Goal: Task Accomplishment & Management: Manage account settings

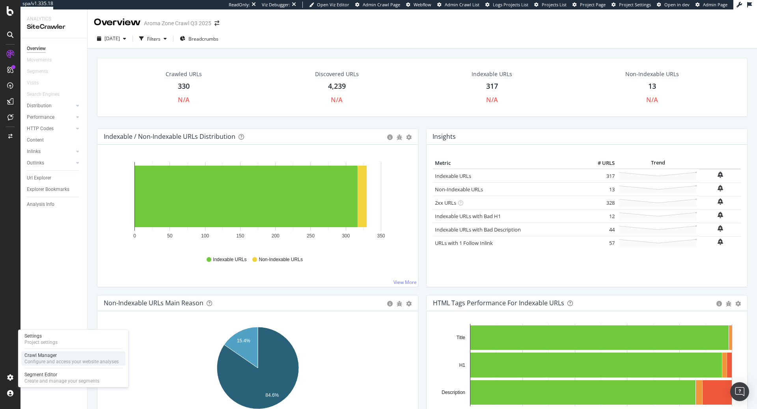
click at [60, 356] on div "Crawl Manager" at bounding box center [71, 355] width 94 height 6
click at [70, 361] on div "Configure and access your website analyses" at bounding box center [71, 362] width 94 height 6
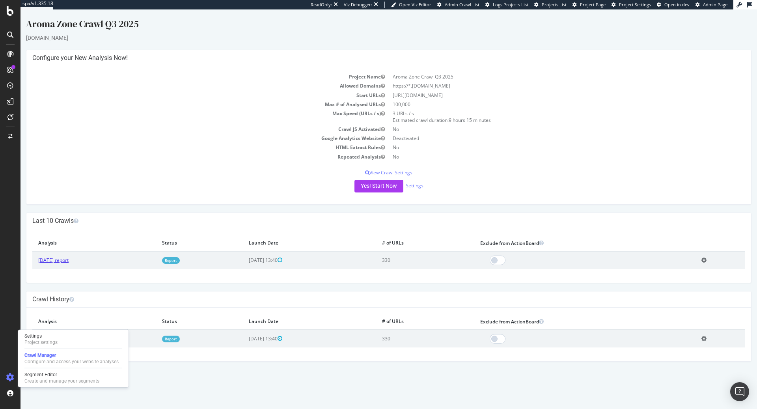
click at [52, 259] on link "[DATE] report" at bounding box center [53, 260] width 30 height 7
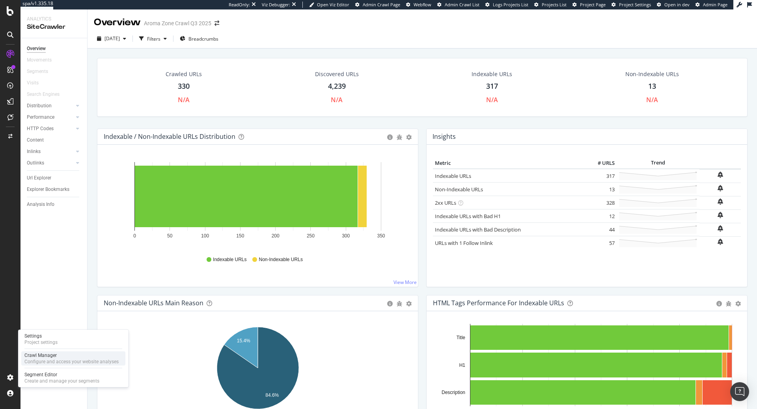
click at [50, 361] on div "Configure and access your website analyses" at bounding box center [71, 362] width 94 height 6
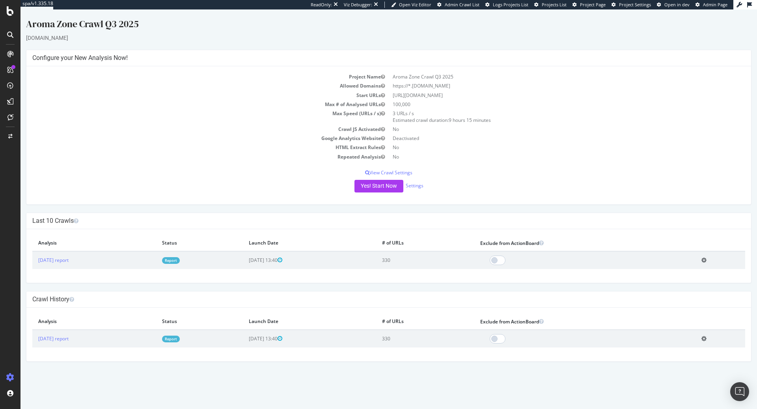
click at [707, 259] on icon at bounding box center [704, 260] width 5 height 6
click at [646, 191] on div "Yes! Start Now Settings" at bounding box center [388, 186] width 713 height 13
click at [409, 183] on link "Settings" at bounding box center [415, 185] width 18 height 7
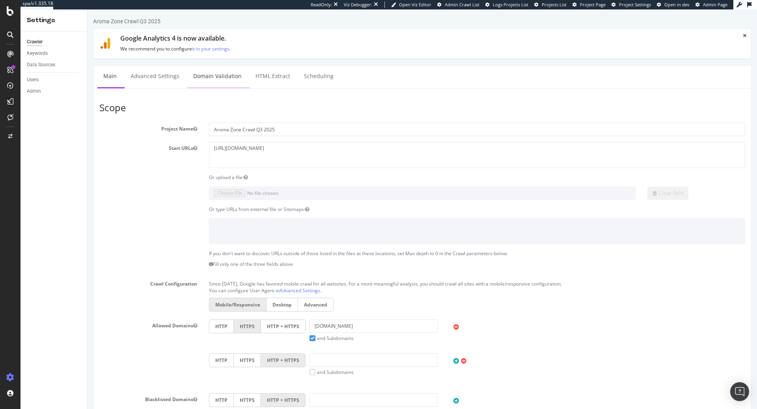
click at [211, 78] on link "Domain Validation" at bounding box center [217, 76] width 60 height 22
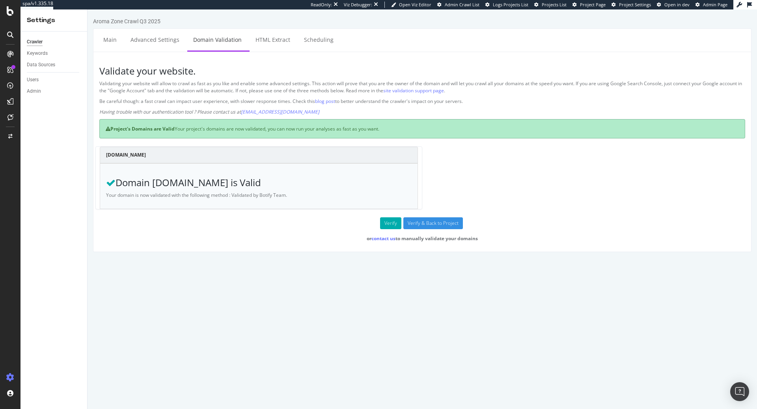
drag, startPoint x: 120, startPoint y: 127, endPoint x: 234, endPoint y: 132, distance: 114.9
click at [234, 132] on div "Project's Domains are Valid Your project's domains are now validated, you can n…" at bounding box center [422, 128] width 646 height 19
drag, startPoint x: 136, startPoint y: 180, endPoint x: 270, endPoint y: 183, distance: 134.5
click at [270, 183] on h3 "Domain [DOMAIN_NAME] is Valid" at bounding box center [259, 182] width 306 height 10
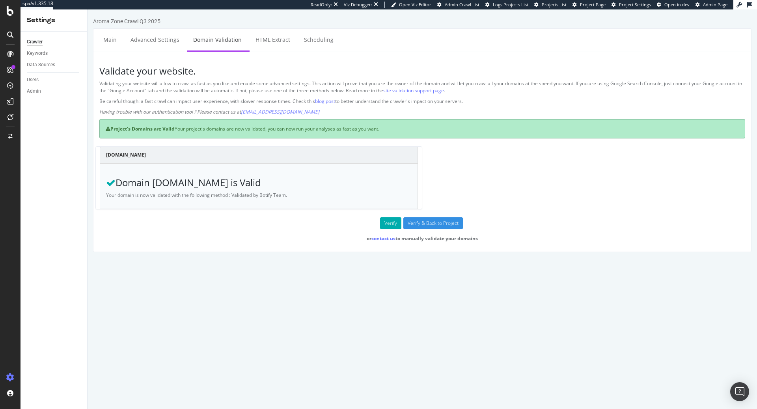
click at [268, 182] on h3 "Domain [DOMAIN_NAME] is Valid" at bounding box center [259, 182] width 306 height 10
click at [390, 228] on form "[DOMAIN_NAME] Domain [DOMAIN_NAME] is Valid Your domain is now validated with t…" at bounding box center [422, 193] width 646 height 95
click at [390, 227] on button "Verify" at bounding box center [390, 223] width 21 height 12
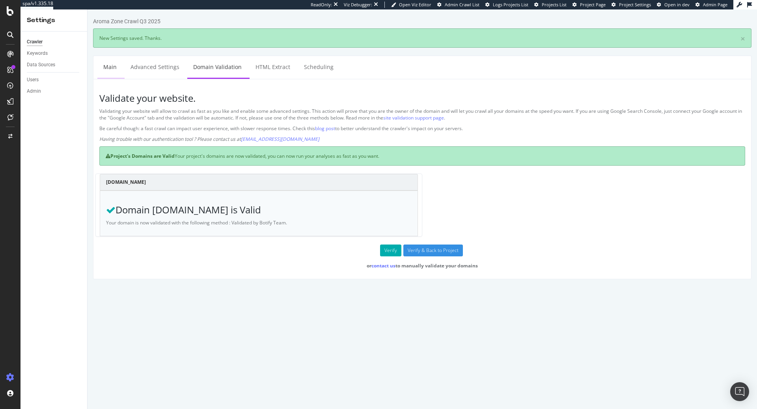
click at [103, 71] on link "Main" at bounding box center [109, 67] width 25 height 22
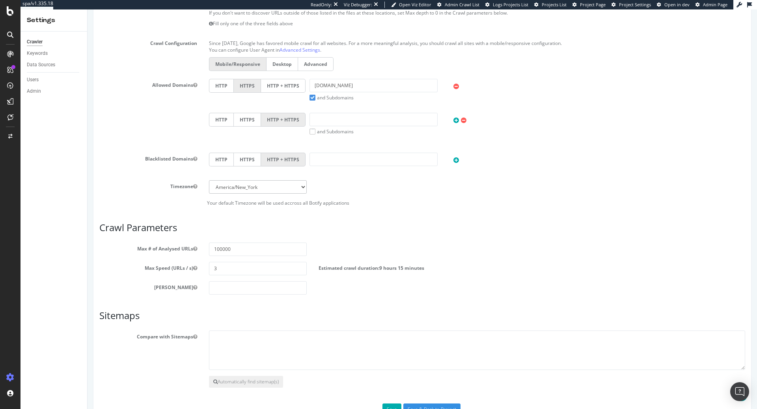
scroll to position [264, 0]
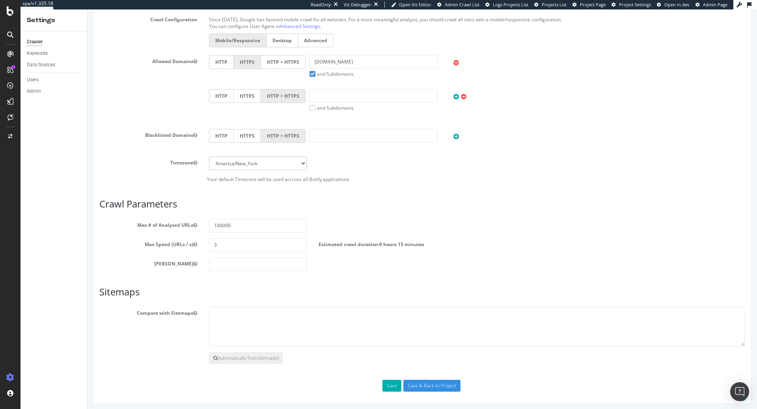
drag, startPoint x: 123, startPoint y: 316, endPoint x: 234, endPoint y: 316, distance: 111.6
click at [235, 316] on div "Compare with Sitemaps" at bounding box center [422, 326] width 658 height 39
drag, startPoint x: 204, startPoint y: 311, endPoint x: 111, endPoint y: 305, distance: 92.5
click at [111, 307] on div "Compare with Sitemaps" at bounding box center [422, 326] width 658 height 39
click at [306, 314] on textarea at bounding box center [477, 326] width 536 height 39
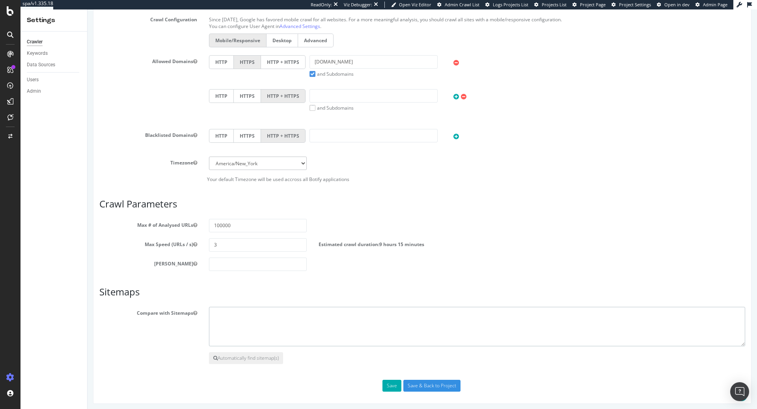
paste textarea "[URL][DOMAIN_NAME]"
type textarea "[URL][DOMAIN_NAME]"
click at [432, 387] on input "Save & Back to Project" at bounding box center [431, 386] width 57 height 12
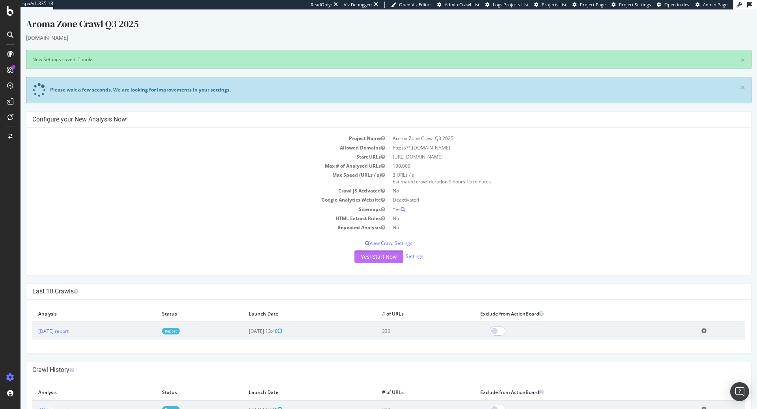
click at [378, 260] on button "Yes! Start Now" at bounding box center [379, 256] width 49 height 13
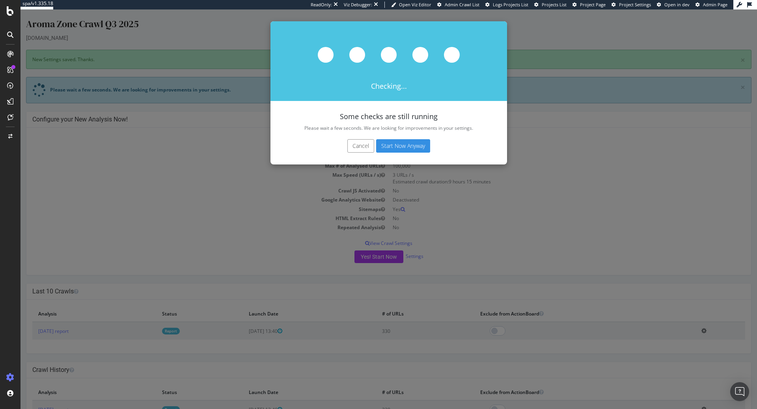
click at [413, 144] on button "Start Now Anyway" at bounding box center [403, 145] width 54 height 13
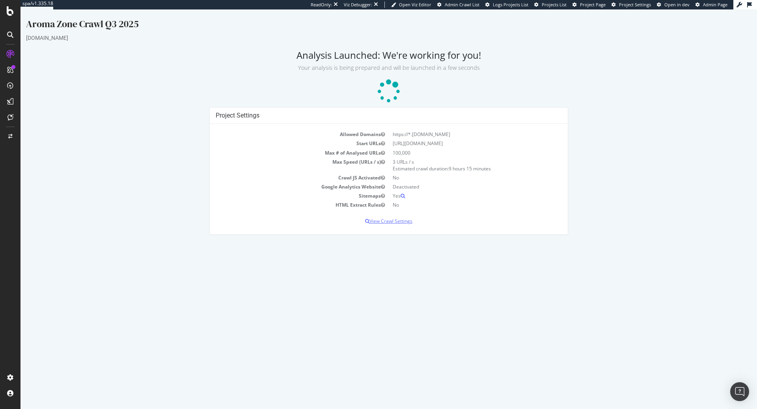
click at [398, 219] on p "View Crawl Settings" at bounding box center [389, 221] width 346 height 7
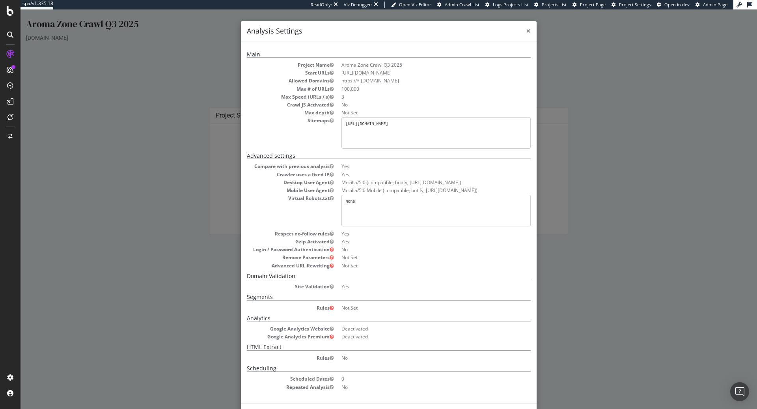
click at [529, 30] on span "×" at bounding box center [528, 30] width 5 height 11
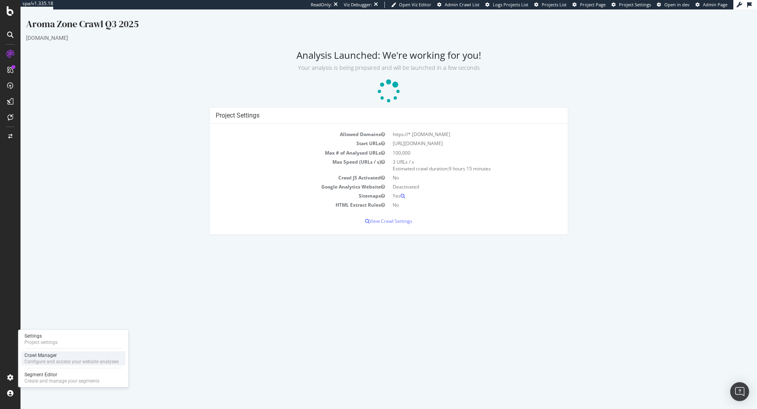
click at [65, 361] on div "Configure and access your website analyses" at bounding box center [71, 362] width 94 height 6
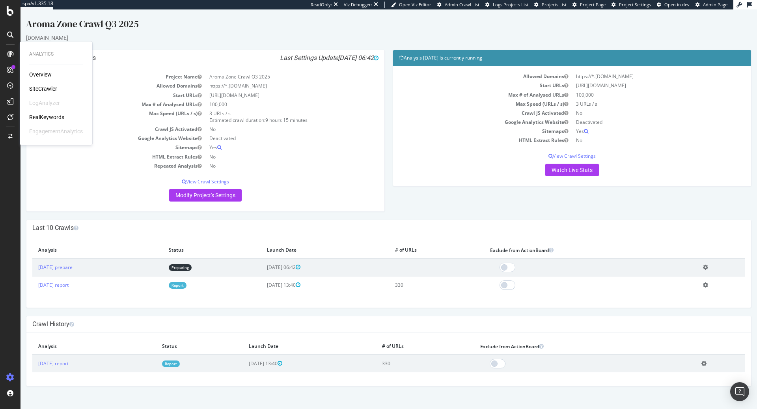
click at [43, 88] on div "SiteCrawler" at bounding box center [43, 89] width 28 height 8
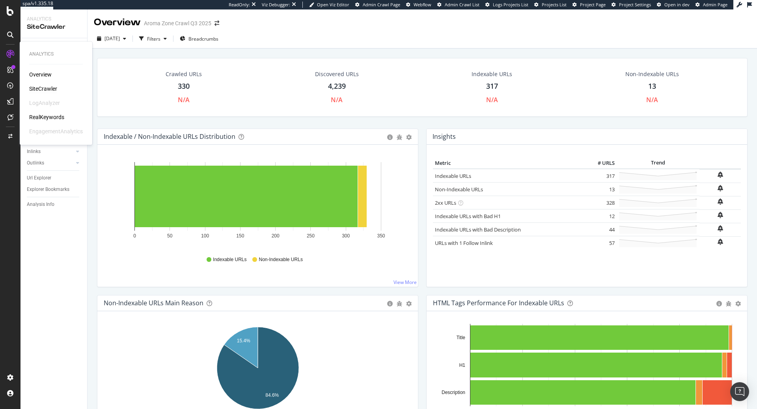
click at [7, 51] on icon at bounding box center [10, 54] width 8 height 8
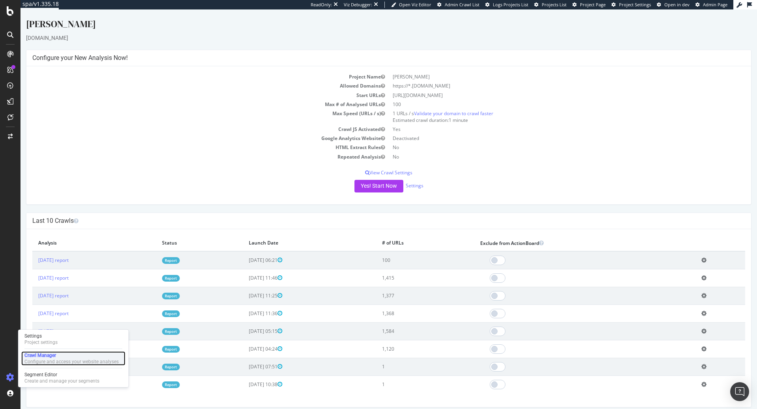
click at [49, 362] on div "Configure and access your website analyses" at bounding box center [71, 362] width 94 height 6
click at [52, 361] on div "Configure and access your website analyses" at bounding box center [71, 362] width 94 height 6
click at [419, 186] on link "Settings" at bounding box center [415, 185] width 18 height 7
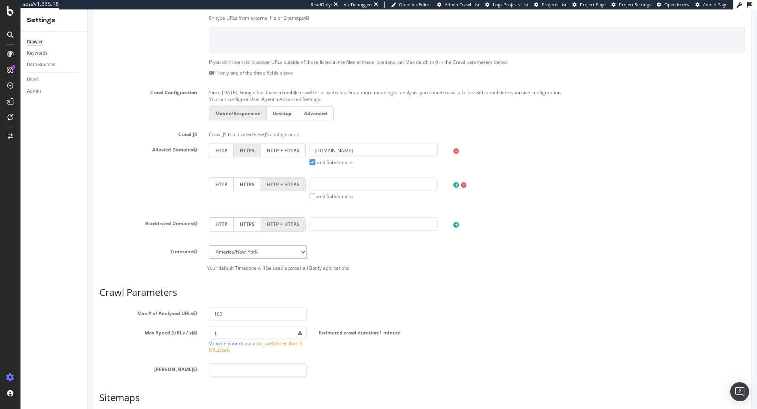
scroll to position [297, 0]
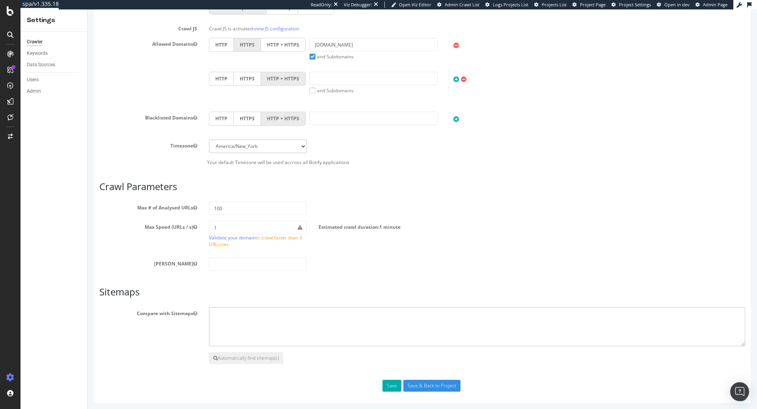
click at [238, 324] on textarea at bounding box center [477, 326] width 536 height 39
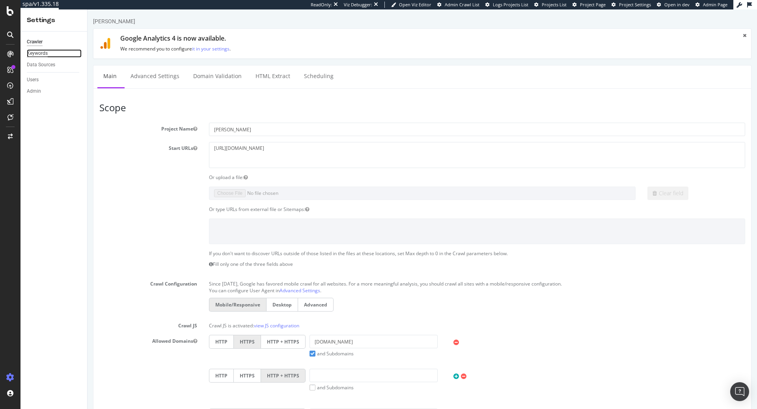
click at [37, 53] on div "Keywords" at bounding box center [37, 53] width 21 height 8
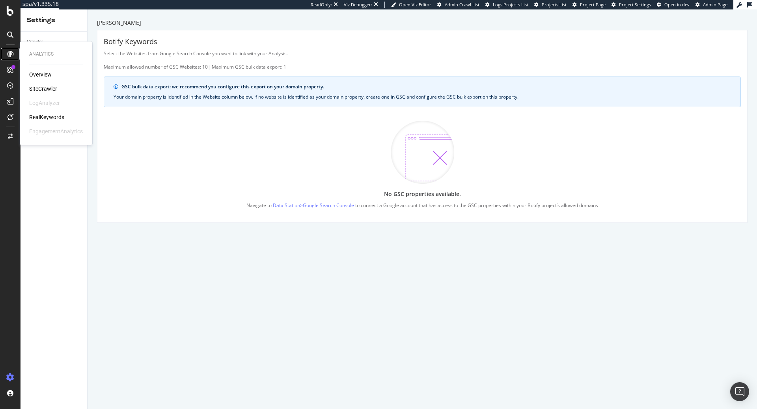
click at [13, 55] on icon at bounding box center [10, 54] width 6 height 6
